Goal: Navigation & Orientation: Find specific page/section

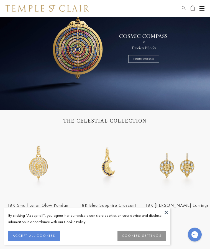
scroll to position [48, 0]
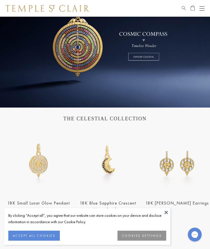
click at [40, 240] on button "ACCEPT ALL COOKIES" at bounding box center [34, 235] width 52 height 10
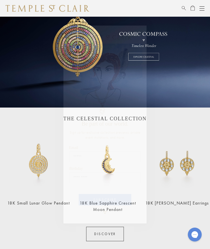
click at [143, 35] on circle "Close dialog" at bounding box center [140, 32] width 7 height 7
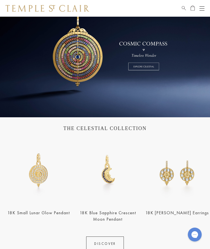
scroll to position [0, 0]
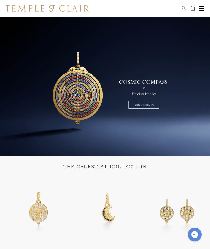
click at [201, 10] on div "Open navigation" at bounding box center [202, 10] width 5 height 0
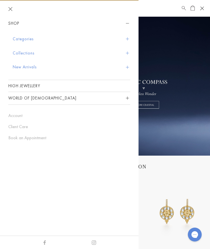
click at [129, 41] on button "Categories" at bounding box center [72, 39] width 118 height 14
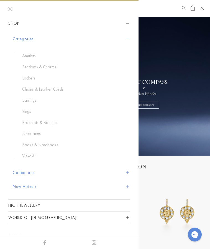
click at [35, 57] on link "Amulets" at bounding box center [73, 56] width 103 height 6
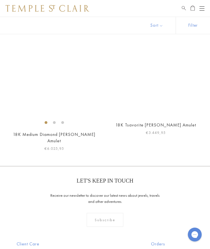
scroll to position [3884, 0]
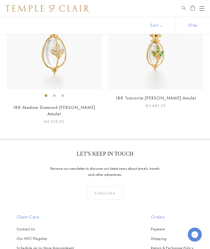
click at [202, 11] on button "Open navigation" at bounding box center [202, 8] width 5 height 7
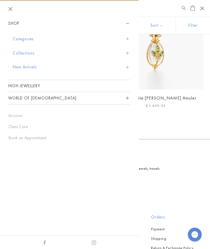
click at [128, 40] on span "Sidebar navigation" at bounding box center [127, 38] width 3 height 3
click at [130, 50] on button "Collections" at bounding box center [72, 53] width 118 height 14
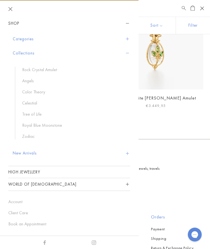
click at [37, 102] on link "Celestial" at bounding box center [73, 103] width 103 height 6
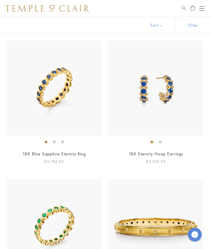
scroll to position [2729, 0]
